Goal: Check status: Verify the current state of an ongoing process or item

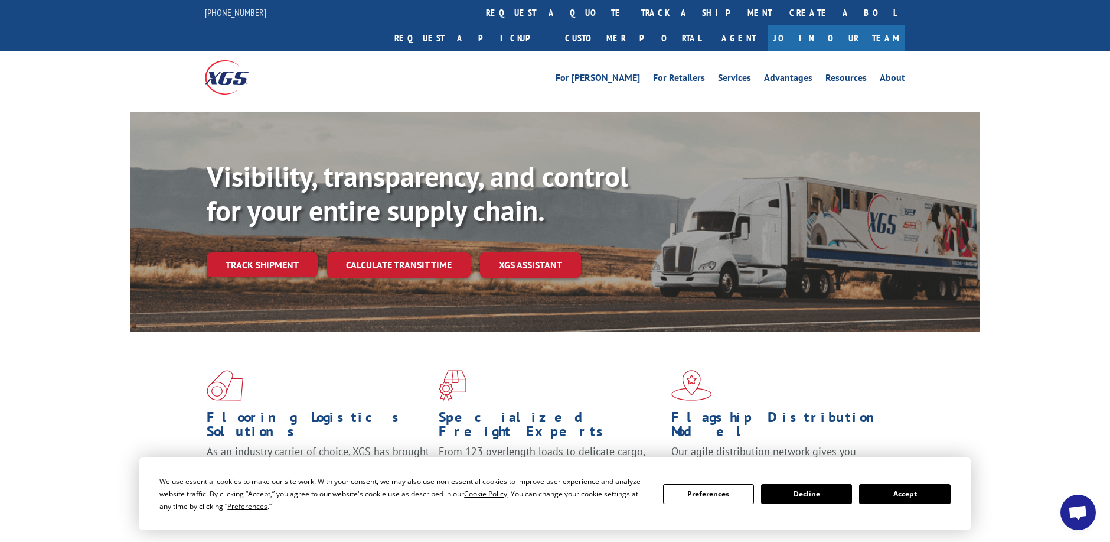
scroll to position [118, 0]
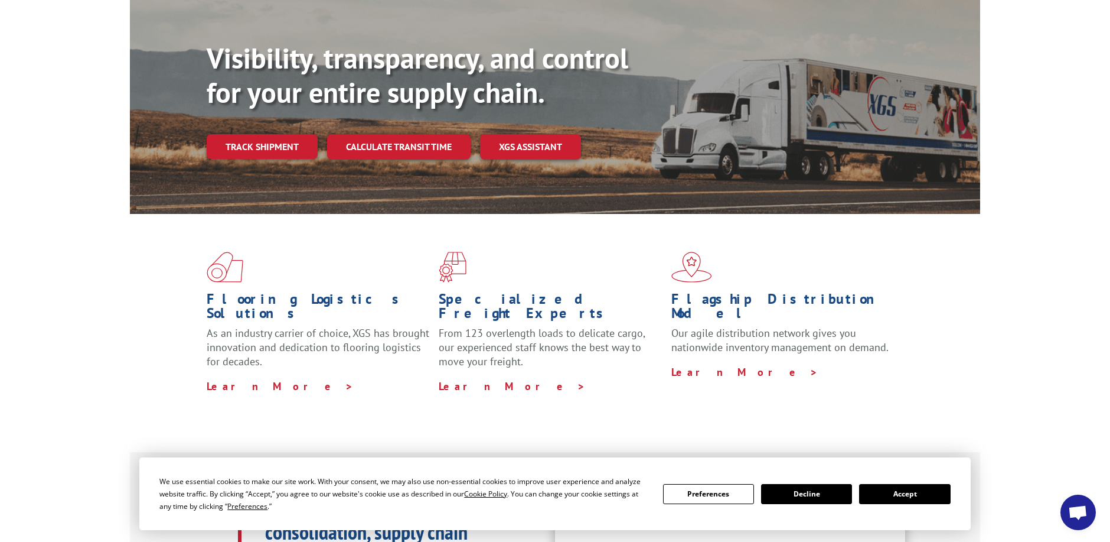
click at [926, 491] on button "Accept" at bounding box center [904, 494] width 91 height 20
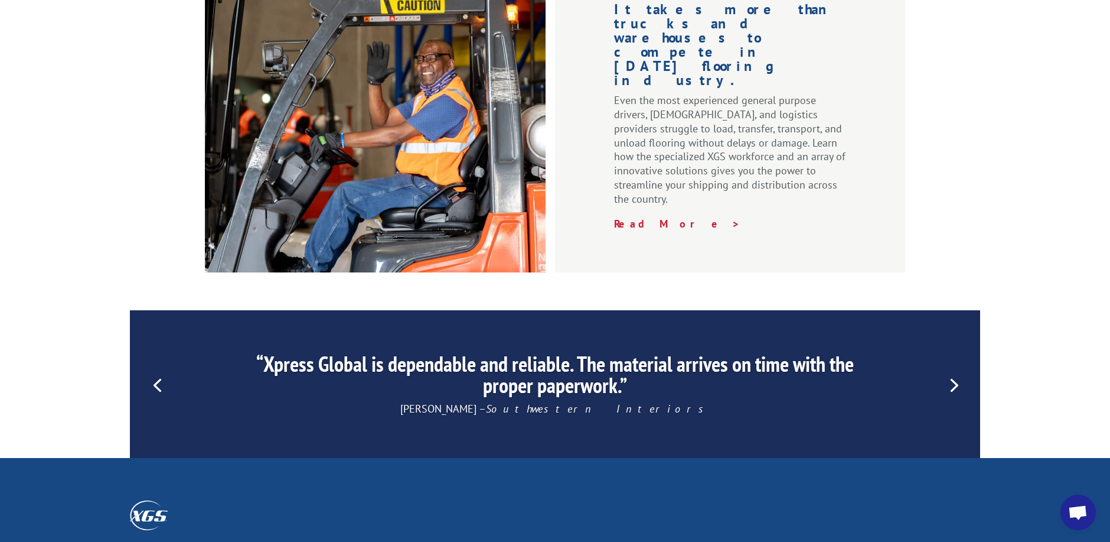
scroll to position [1418, 0]
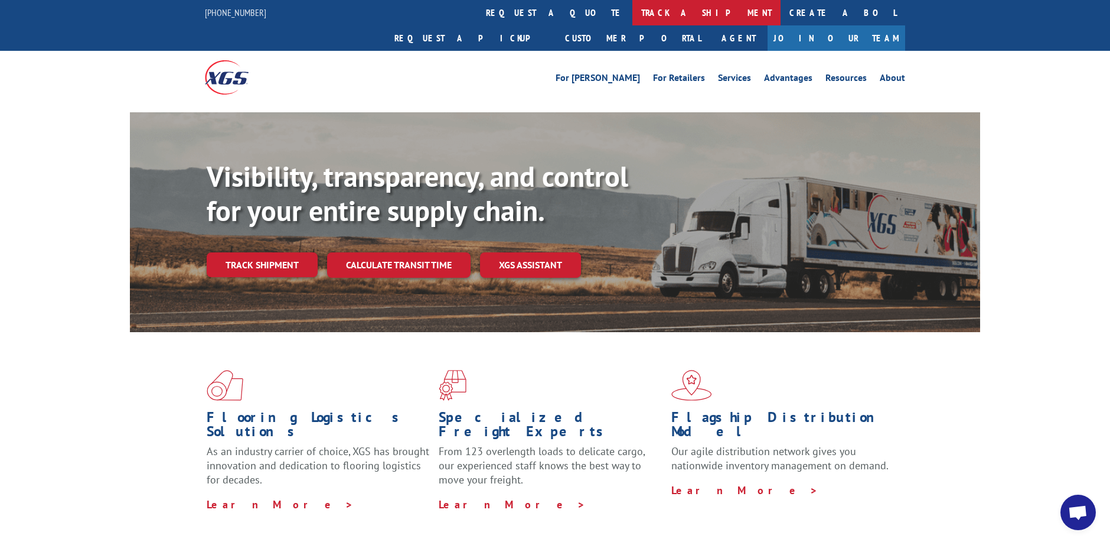
click at [633, 12] on link "track a shipment" at bounding box center [707, 12] width 148 height 25
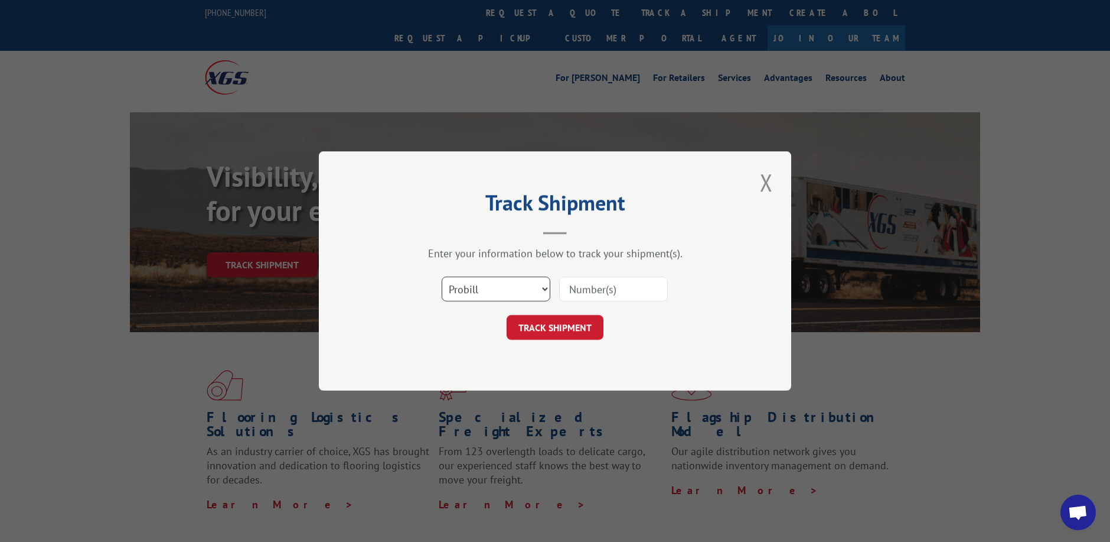
click at [497, 288] on select "Select category... Probill BOL PO" at bounding box center [496, 288] width 109 height 25
select select "bol"
click at [442, 276] on select "Select category... Probill BOL PO" at bounding box center [496, 288] width 109 height 25
click at [583, 291] on input at bounding box center [613, 288] width 109 height 25
paste input "D000681181"
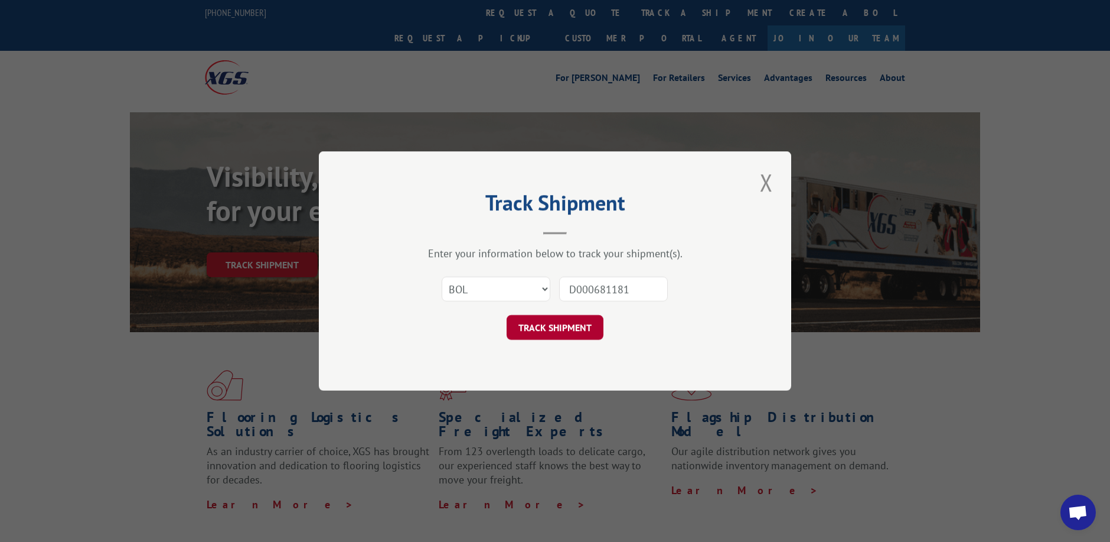
type input "D000681181"
click at [573, 327] on button "TRACK SHIPMENT" at bounding box center [555, 327] width 97 height 25
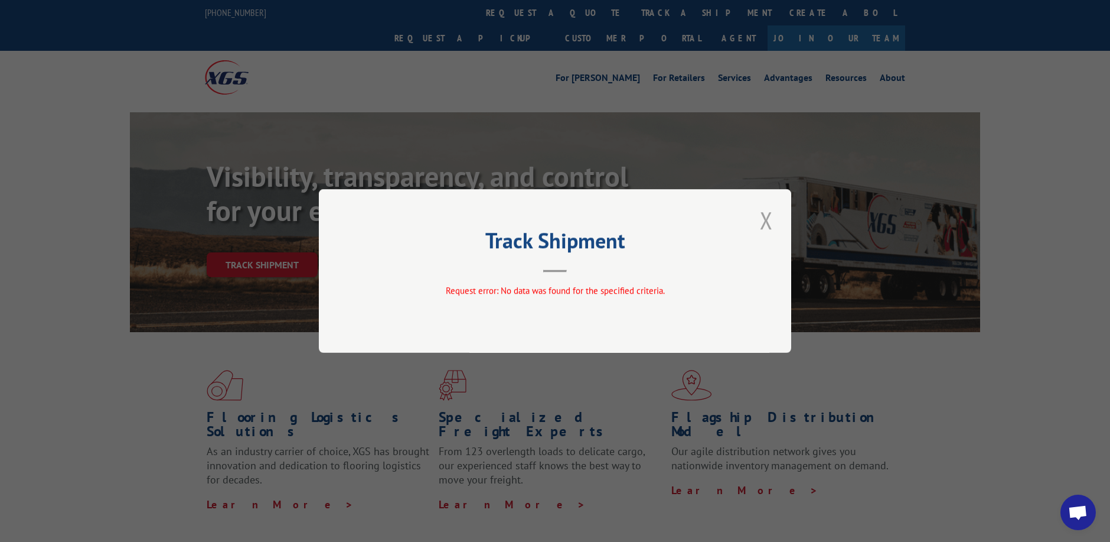
click at [771, 223] on button "Close modal" at bounding box center [767, 220] width 20 height 32
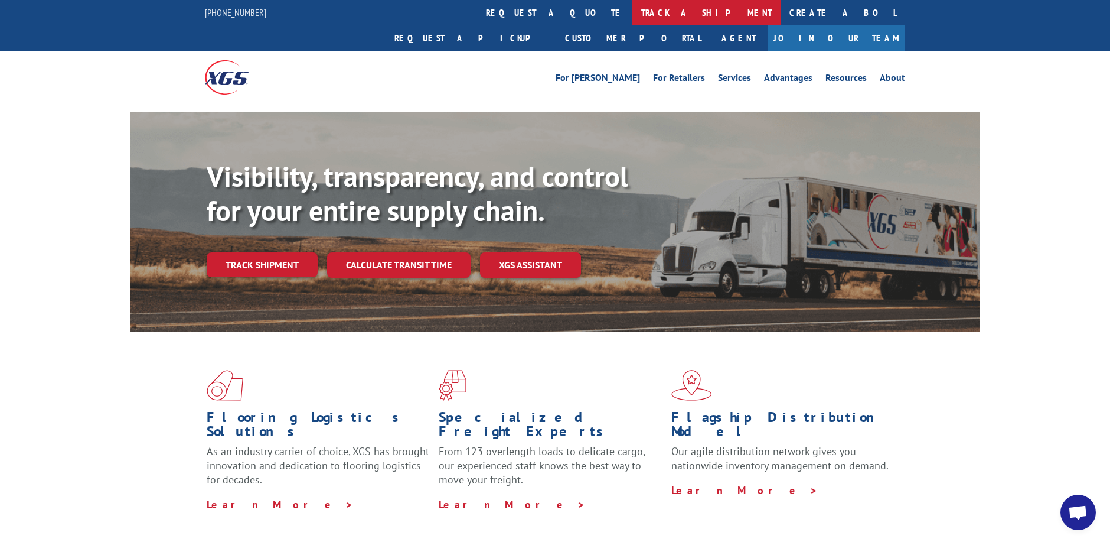
click at [633, 15] on link "track a shipment" at bounding box center [707, 12] width 148 height 25
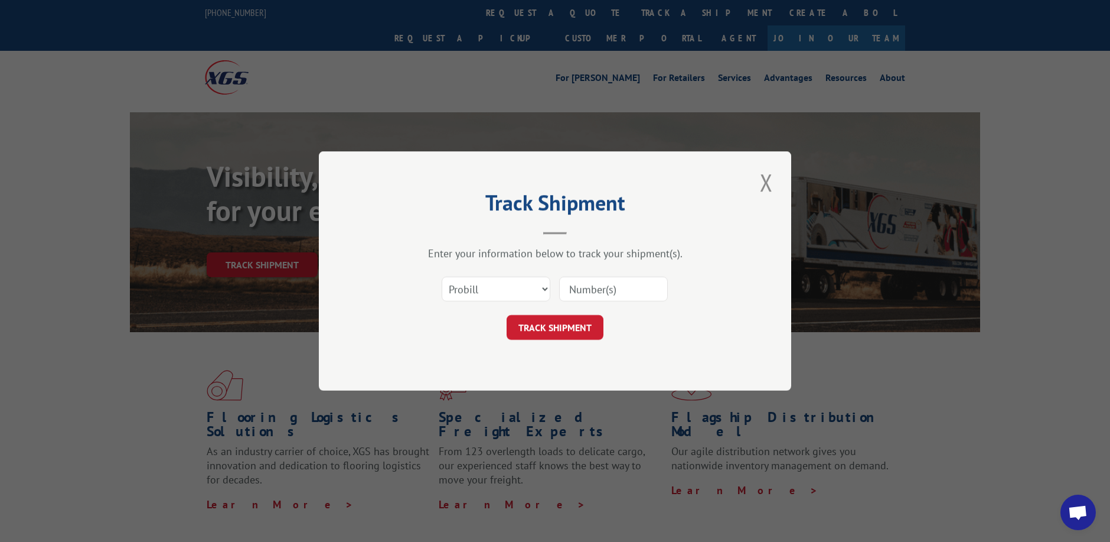
click at [598, 289] on input at bounding box center [613, 288] width 109 height 25
paste input "D000681181"
type input "D000681181"
click at [579, 324] on button "TRACK SHIPMENT" at bounding box center [555, 327] width 97 height 25
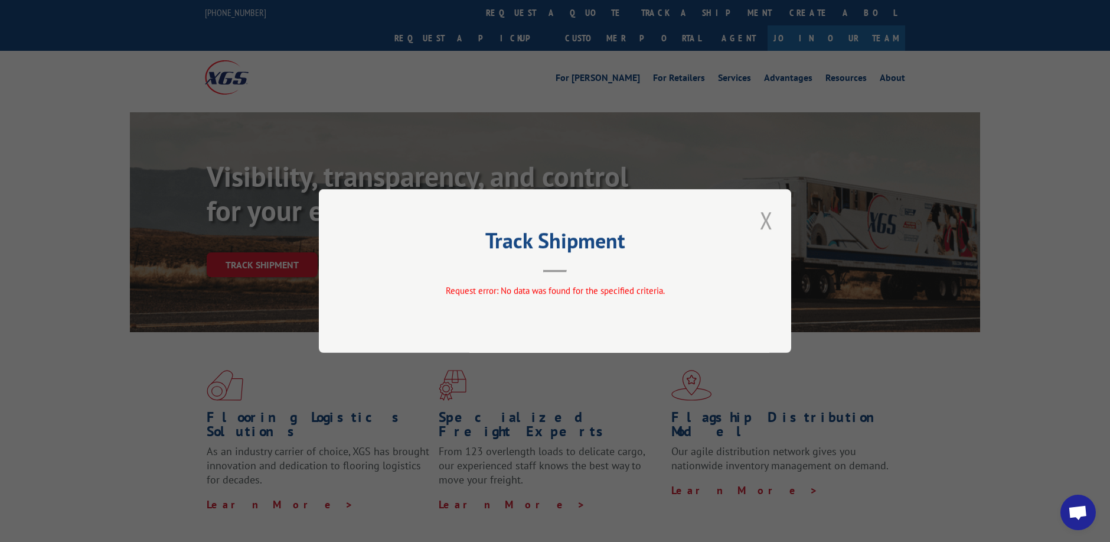
click at [771, 218] on button "Close modal" at bounding box center [767, 220] width 20 height 32
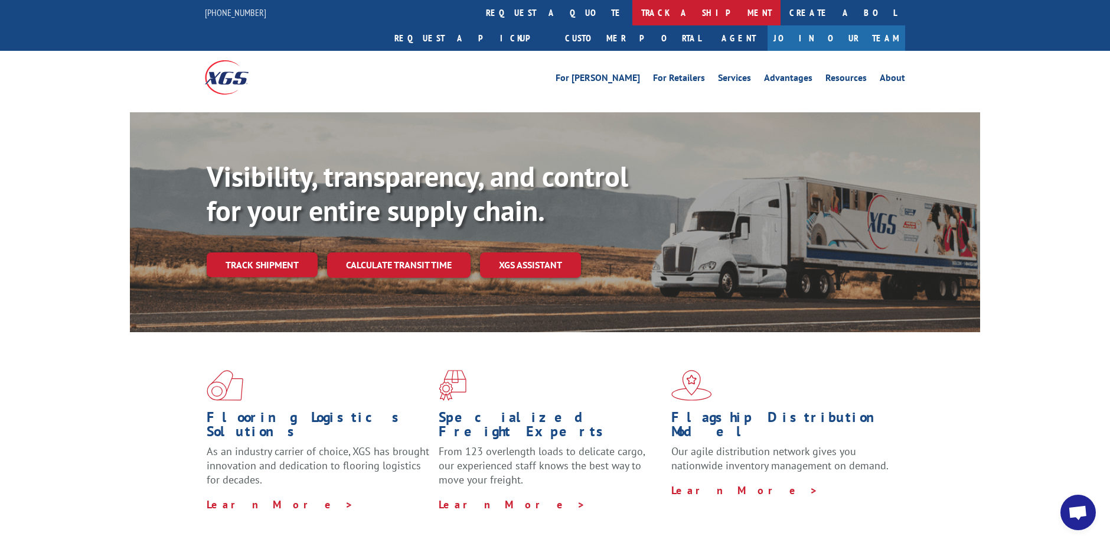
click at [633, 5] on link "track a shipment" at bounding box center [707, 12] width 148 height 25
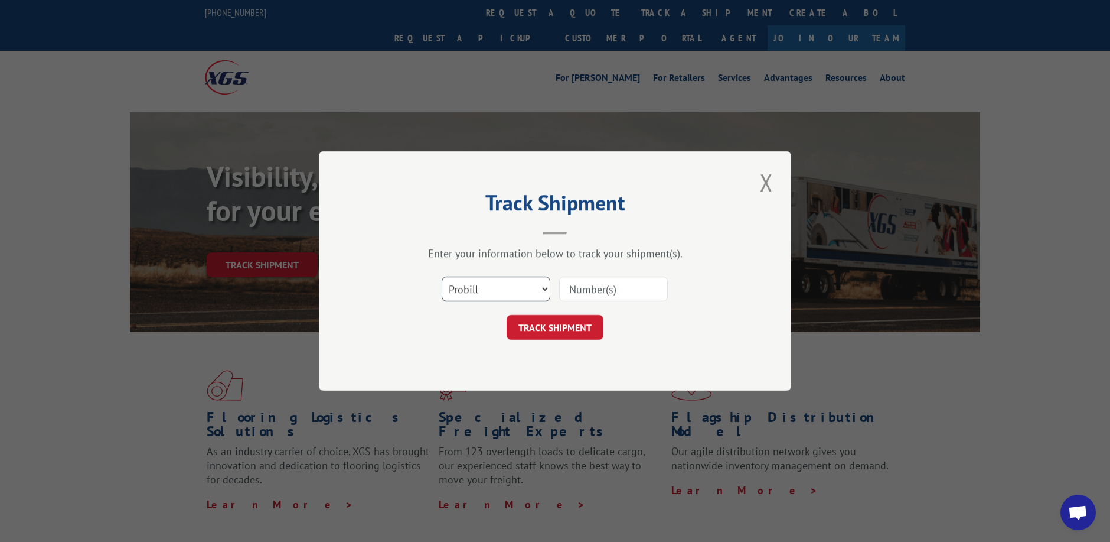
click at [492, 290] on select "Select category... Probill BOL PO" at bounding box center [496, 288] width 109 height 25
select select "po"
click at [442, 276] on select "Select category... Probill BOL PO" at bounding box center [496, 288] width 109 height 25
click at [607, 289] on input at bounding box center [613, 288] width 109 height 25
paste input "D000681181"
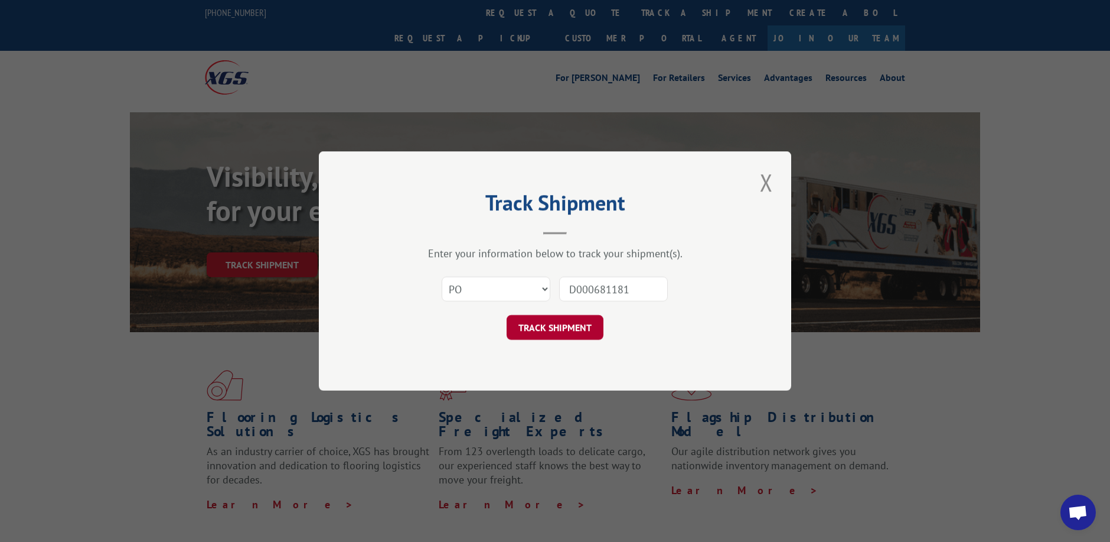
type input "D000681181"
click at [565, 332] on button "TRACK SHIPMENT" at bounding box center [555, 327] width 97 height 25
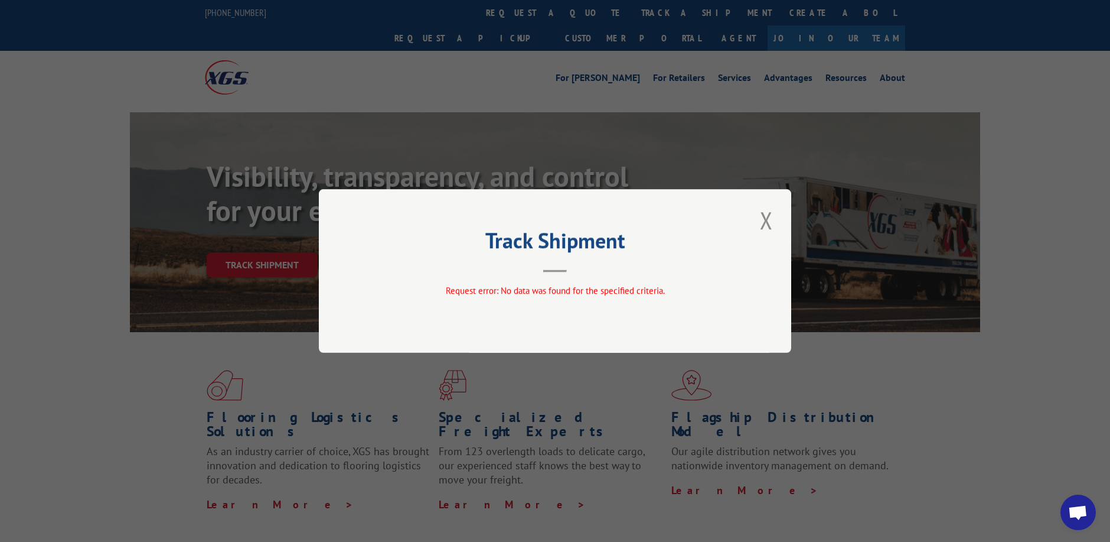
click at [760, 217] on button "Close modal" at bounding box center [767, 220] width 20 height 32
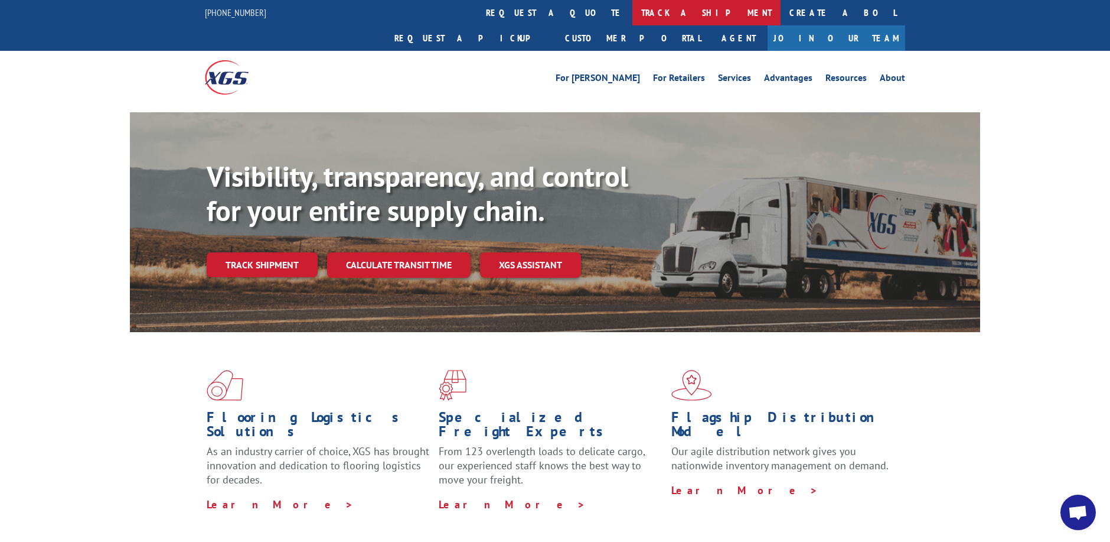
click at [633, 8] on link "track a shipment" at bounding box center [707, 12] width 148 height 25
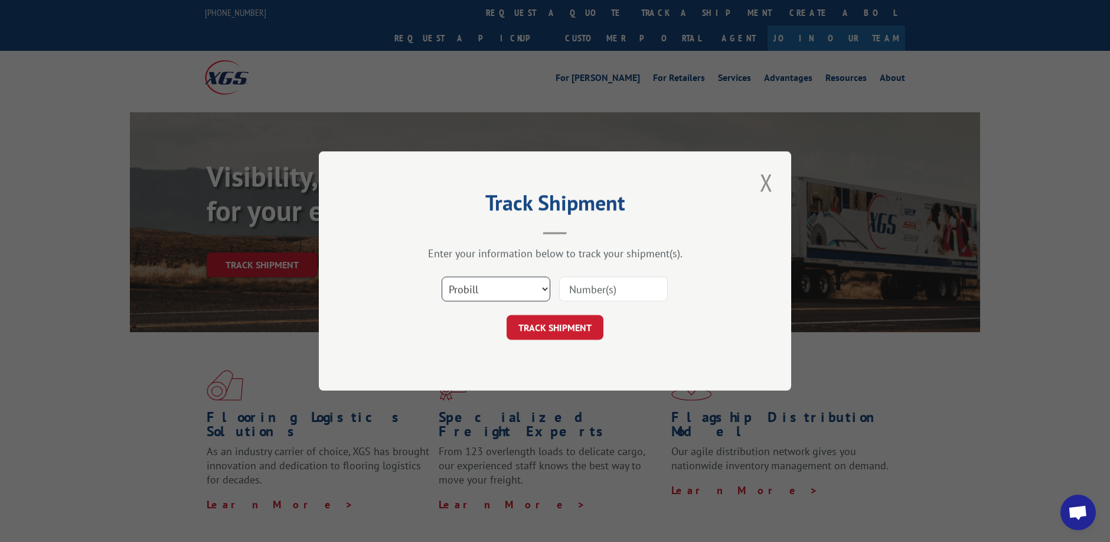
click at [494, 285] on select "Select category... Probill BOL PO" at bounding box center [496, 288] width 109 height 25
select select "bol"
click at [442, 276] on select "Select category... Probill BOL PO" at bounding box center [496, 288] width 109 height 25
click at [594, 290] on input at bounding box center [613, 288] width 109 height 25
paste input "D000681181"
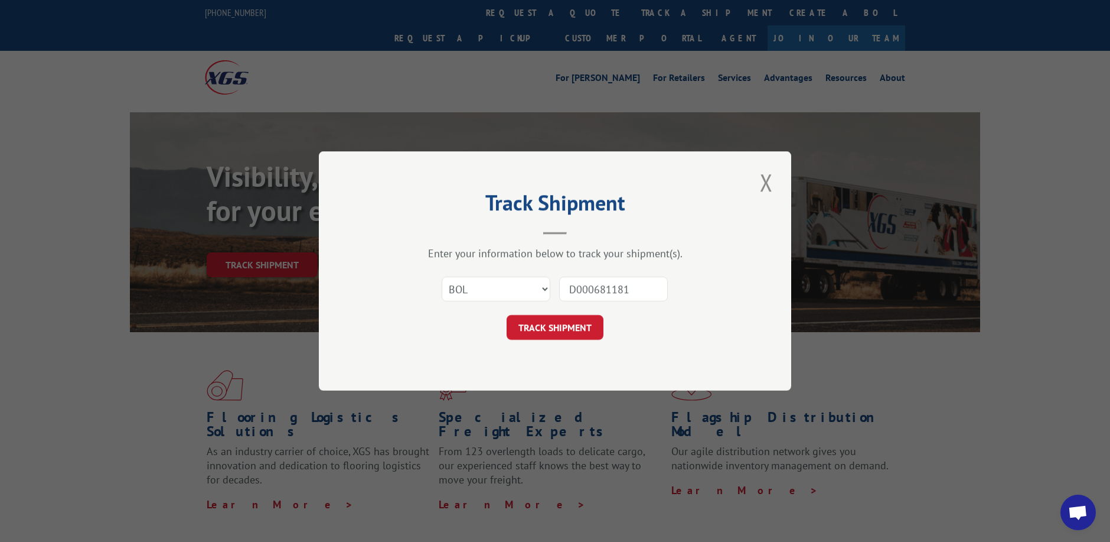
drag, startPoint x: 594, startPoint y: 288, endPoint x: 569, endPoint y: 289, distance: 24.8
click at [569, 289] on input "D000681181" at bounding box center [613, 288] width 109 height 25
type input "681181"
click at [563, 322] on button "TRACK SHIPMENT" at bounding box center [555, 327] width 97 height 25
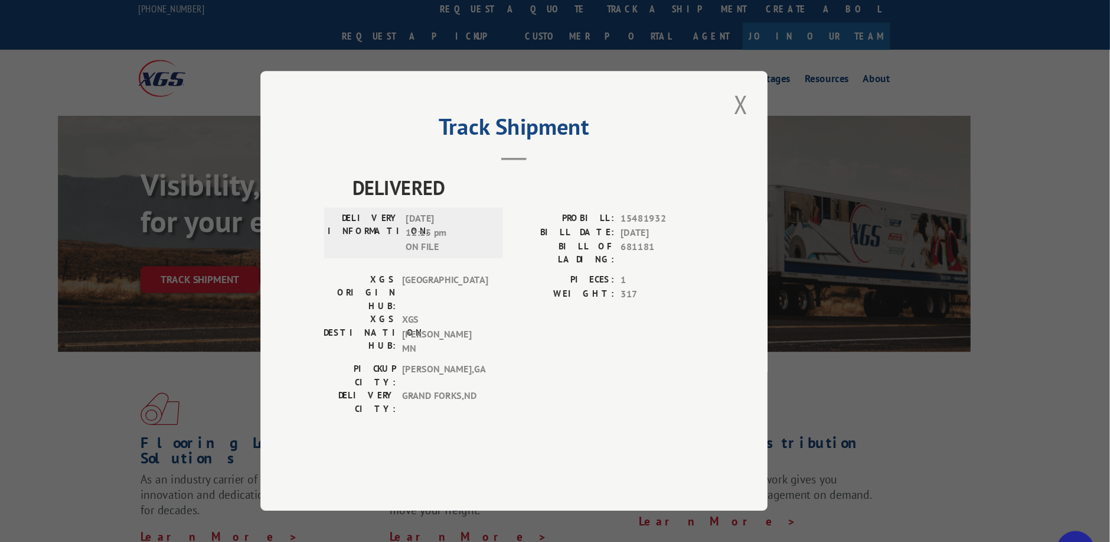
scroll to position [4, 0]
click at [259, 8] on div "Track Shipment DELIVERED DELIVERY INFORMATION: 08/19/2024 12:15 pm ON FILE PROB…" at bounding box center [555, 271] width 1110 height 542
click at [487, 237] on span "08/19/2024 12:15 pm ON FILE" at bounding box center [494, 217] width 80 height 40
click at [762, 113] on button "Close modal" at bounding box center [767, 97] width 20 height 32
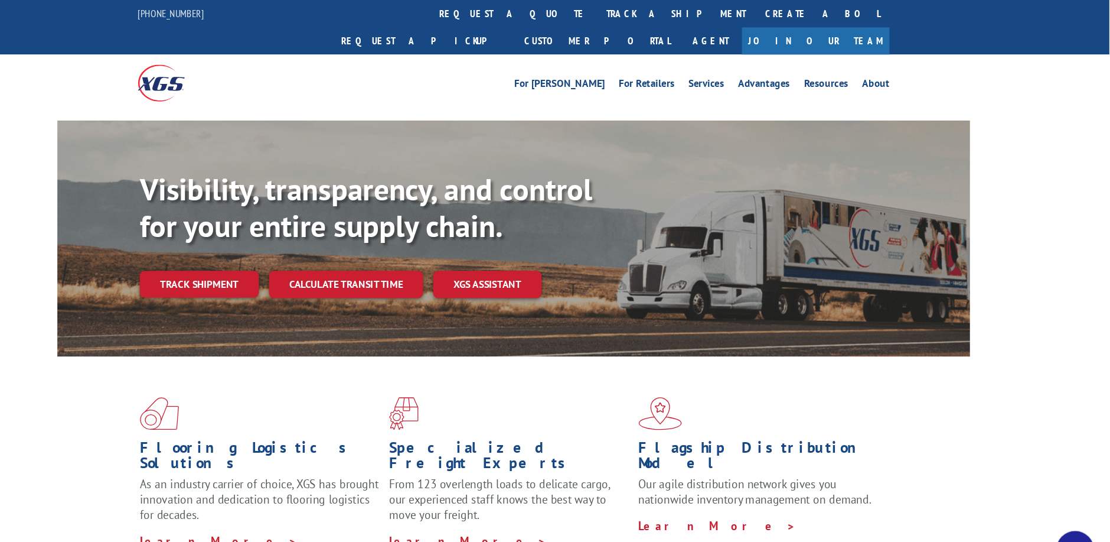
scroll to position [0, 0]
